Goal: Information Seeking & Learning: Learn about a topic

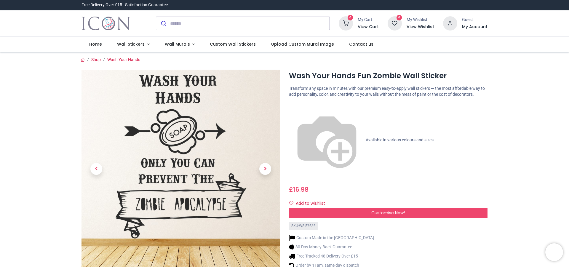
drag, startPoint x: 213, startPoint y: 94, endPoint x: 195, endPoint y: 99, distance: 18.9
click at [195, 99] on img at bounding box center [180, 169] width 199 height 199
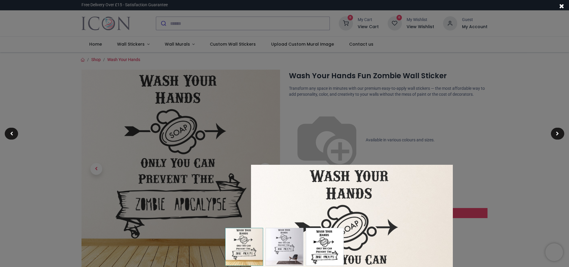
click at [279, 235] on img at bounding box center [284, 247] width 38 height 38
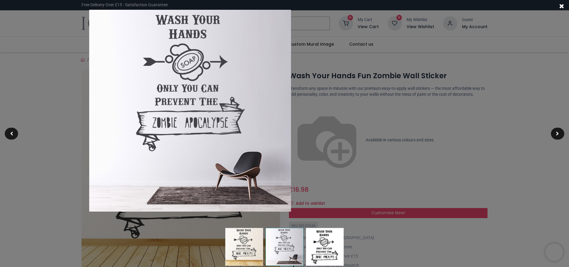
drag, startPoint x: 175, startPoint y: 117, endPoint x: 69, endPoint y: 75, distance: 114.6
click at [69, 75] on div at bounding box center [189, 124] width 569 height 267
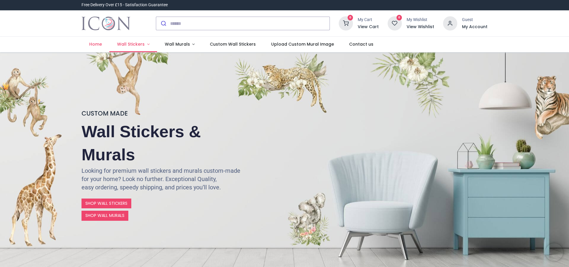
click at [140, 44] on span "Wall Stickers" at bounding box center [131, 44] width 28 height 6
click at [144, 43] on link "Wall Stickers" at bounding box center [133, 44] width 48 height 15
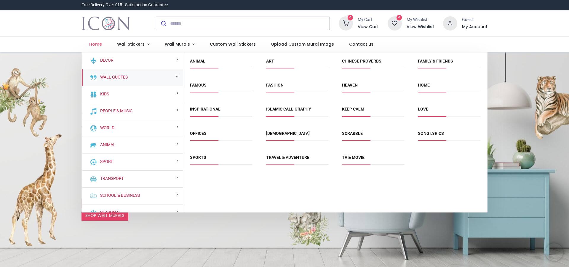
click at [360, 113] on span "Keep Calm" at bounding box center [373, 111] width 62 height 10
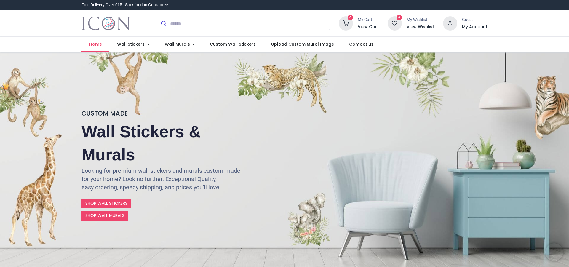
click at [98, 44] on span "Home" at bounding box center [95, 44] width 13 height 6
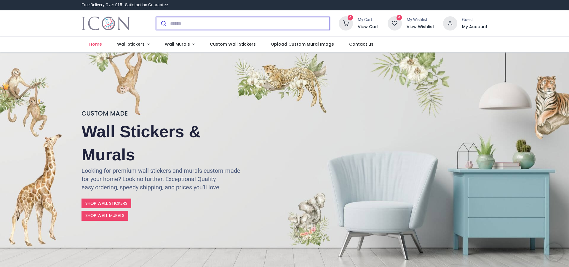
click at [206, 23] on input "search" at bounding box center [249, 23] width 159 height 13
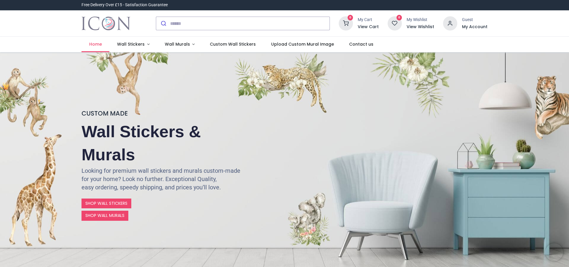
click at [90, 45] on span "Home" at bounding box center [95, 44] width 13 height 6
click at [292, 45] on span "Upload Custom Mural Image" at bounding box center [302, 44] width 63 height 6
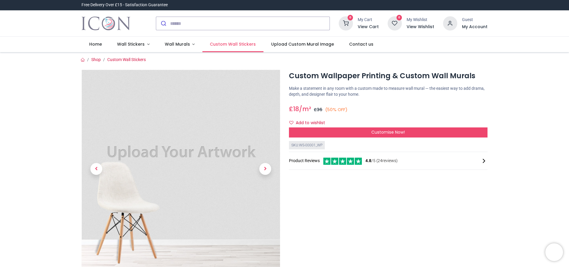
click at [236, 43] on span "Custom Wall Stickers" at bounding box center [233, 44] width 46 height 6
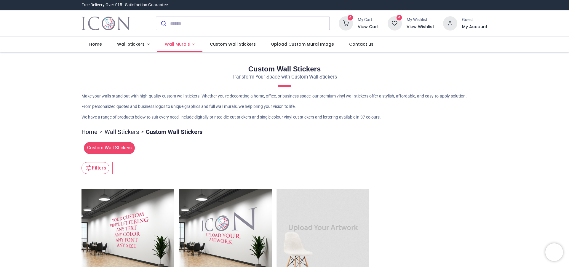
click at [172, 43] on span "Wall Murals" at bounding box center [177, 44] width 25 height 6
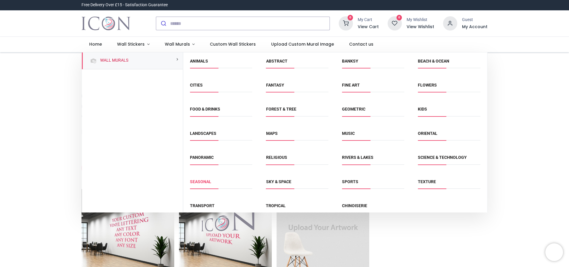
click at [206, 182] on link "Seasonal" at bounding box center [200, 181] width 21 height 5
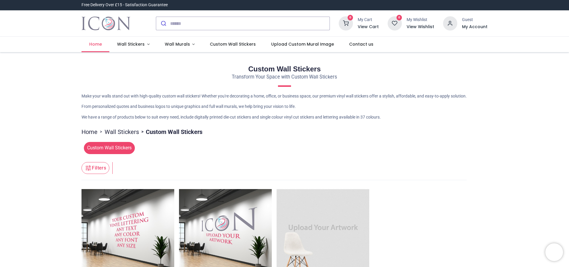
click at [98, 44] on span "Home" at bounding box center [95, 44] width 13 height 6
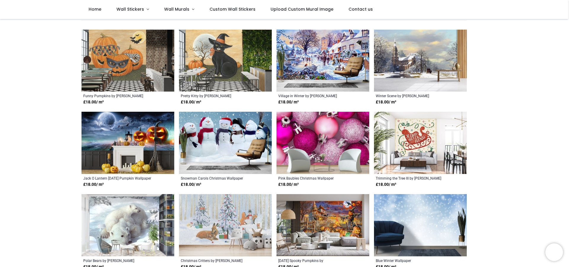
scroll to position [119, 0]
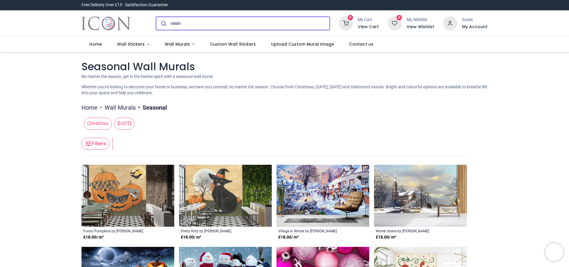
click at [191, 26] on input "search" at bounding box center [249, 23] width 159 height 13
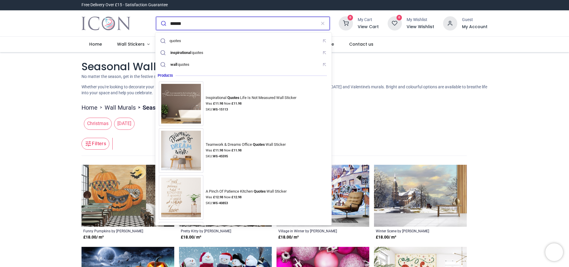
type input "******"
click at [156, 17] on button "submit" at bounding box center [163, 23] width 14 height 13
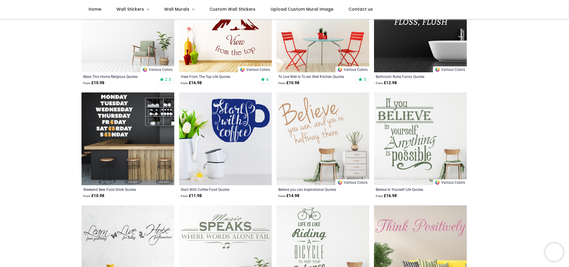
scroll to position [237, 0]
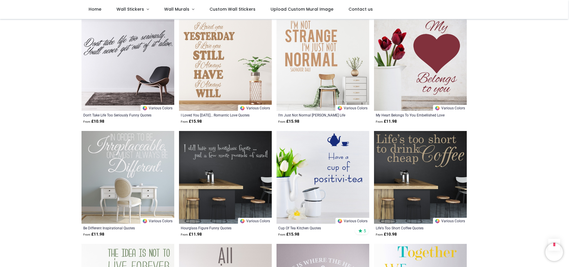
scroll to position [1096, 0]
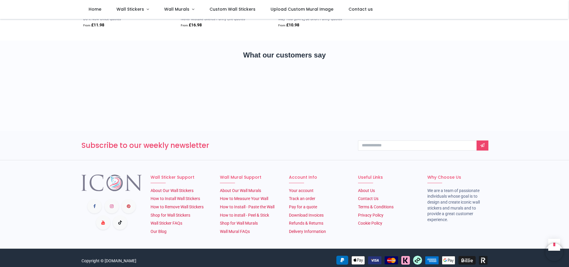
scroll to position [2089, 0]
